Goal: Task Accomplishment & Management: Use online tool/utility

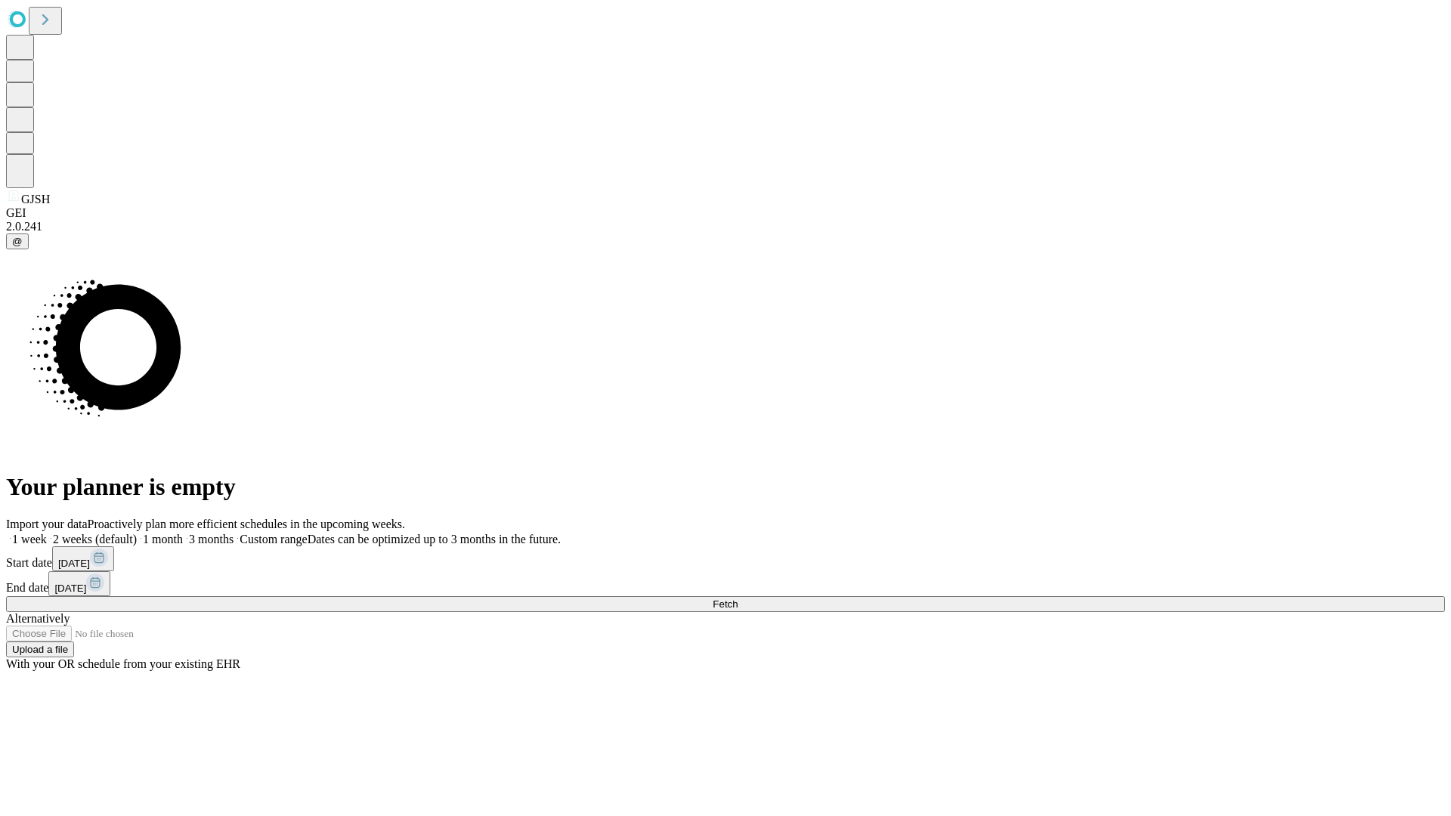
click at [737, 598] on span "Fetch" at bounding box center [725, 603] width 25 height 11
